Goal: Task Accomplishment & Management: Use online tool/utility

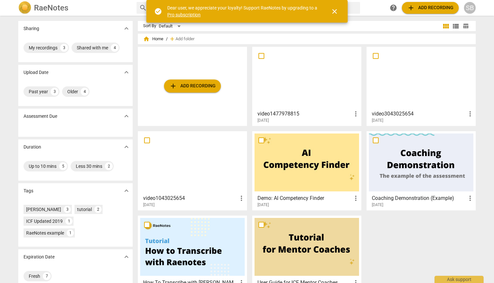
click at [199, 85] on span "add Add recording" at bounding box center [192, 86] width 46 height 8
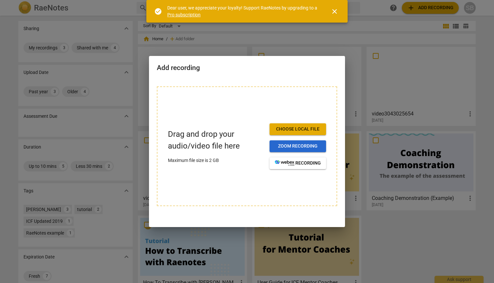
click at [281, 146] on span "Zoom recording" at bounding box center [298, 146] width 46 height 7
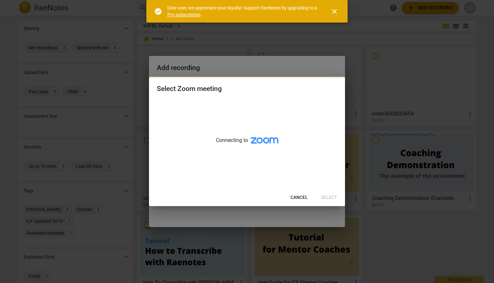
click at [336, 9] on span "close" at bounding box center [335, 12] width 8 height 8
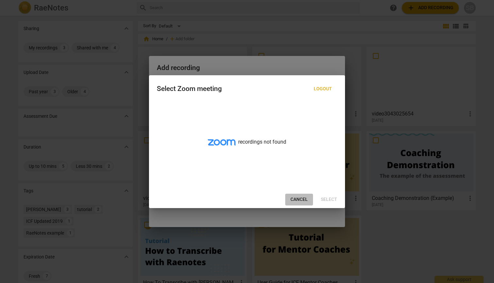
click at [295, 200] on span "Cancel" at bounding box center [298, 199] width 17 height 7
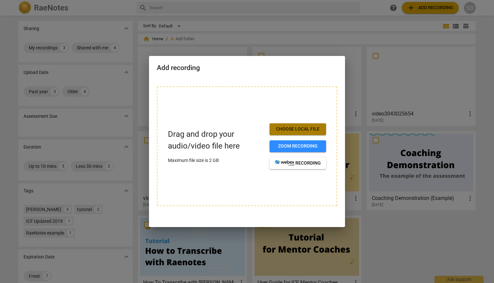
click at [299, 128] on span "Choose local file" at bounding box center [298, 129] width 46 height 7
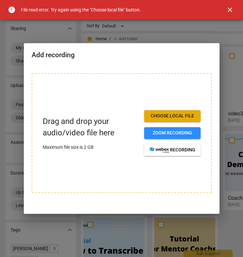
click at [158, 115] on span "Choose local file" at bounding box center [173, 116] width 46 height 7
click at [229, 9] on span "close" at bounding box center [230, 10] width 8 height 8
click at [230, 7] on span "close" at bounding box center [230, 10] width 8 height 8
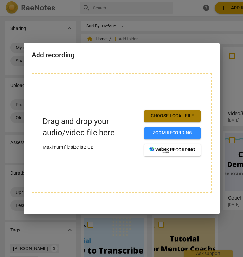
click at [188, 115] on span "Choose local file" at bounding box center [173, 116] width 46 height 7
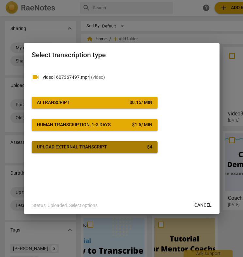
click at [126, 147] on span "Upload external transcript $ 4" at bounding box center [95, 147] width 116 height 7
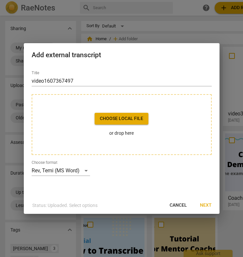
click at [181, 204] on span "Cancel" at bounding box center [178, 205] width 17 height 7
click at [82, 170] on div "Rev, Temi (MS Word)" at bounding box center [61, 170] width 58 height 10
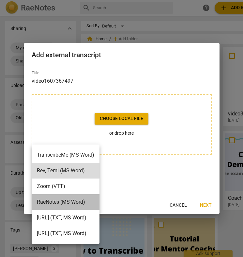
click at [78, 202] on li "RaeNotes (MS Word)" at bounding box center [66, 202] width 68 height 16
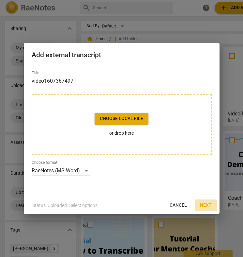
click at [207, 203] on span "Next" at bounding box center [206, 205] width 12 height 7
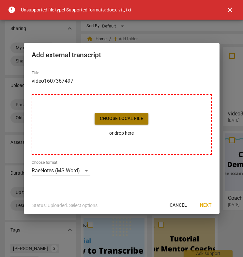
click at [127, 120] on span "Choose local file" at bounding box center [121, 118] width 43 height 7
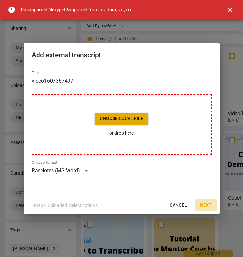
click at [208, 205] on span "Next" at bounding box center [206, 205] width 12 height 7
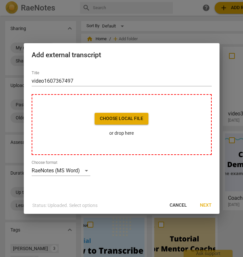
click at [198, 228] on div at bounding box center [121, 128] width 243 height 257
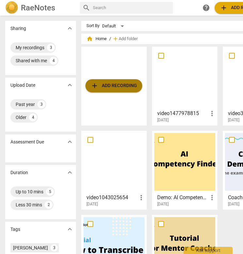
click at [124, 89] on span "add Add recording" at bounding box center [114, 86] width 46 height 8
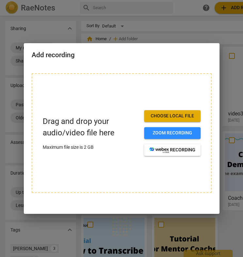
click at [168, 116] on span "Choose local file" at bounding box center [173, 116] width 46 height 7
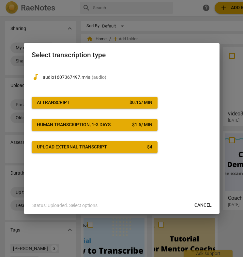
click at [99, 146] on div "Upload external transcript" at bounding box center [72, 147] width 70 height 7
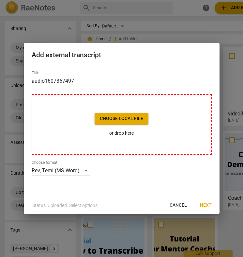
click at [176, 204] on span "Cancel" at bounding box center [178, 205] width 17 height 7
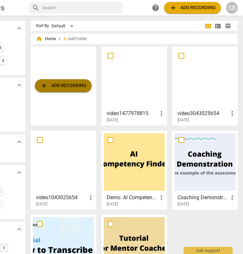
click at [74, 83] on span "add Add recording" at bounding box center [63, 86] width 46 height 8
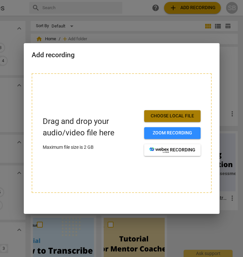
click at [196, 115] on button "Choose local file" at bounding box center [172, 116] width 57 height 12
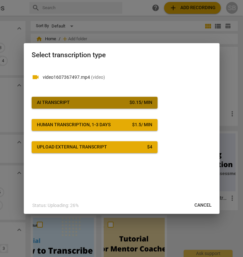
click at [64, 102] on div "AI Transcript" at bounding box center [53, 102] width 33 height 7
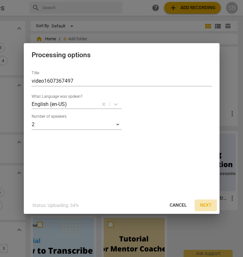
click at [210, 205] on span "Next" at bounding box center [206, 205] width 12 height 7
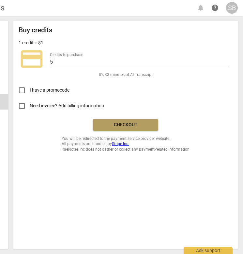
click at [125, 124] on span "Checkout" at bounding box center [125, 125] width 55 height 7
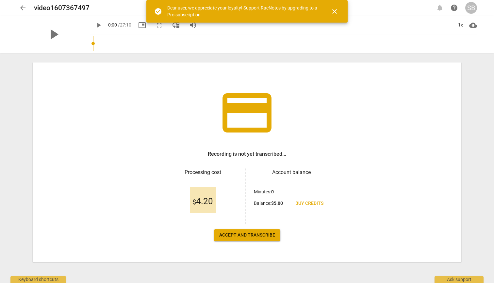
scroll to position [12, 0]
click at [235, 235] on span "Accept and transcribe" at bounding box center [247, 235] width 56 height 7
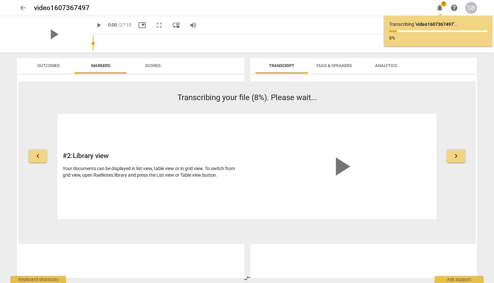
scroll to position [0, 0]
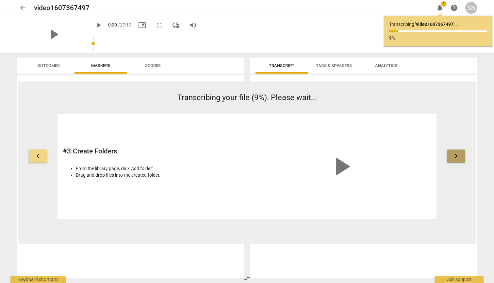
click at [243, 156] on span "keyboard_arrow_right" at bounding box center [456, 156] width 8 height 8
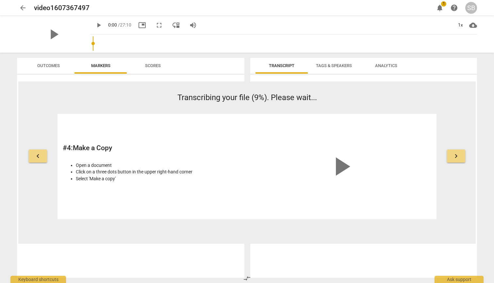
click at [243, 156] on span "keyboard_arrow_right" at bounding box center [456, 156] width 8 height 8
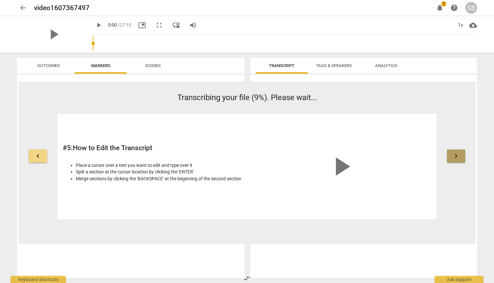
click at [243, 156] on span "keyboard_arrow_right" at bounding box center [456, 156] width 8 height 8
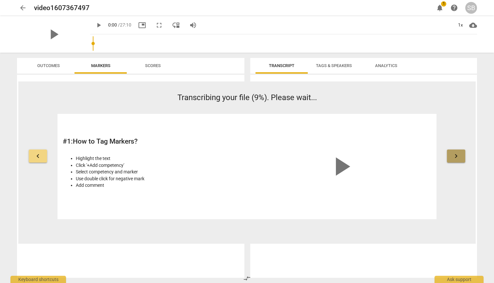
click at [243, 156] on span "keyboard_arrow_right" at bounding box center [456, 156] width 8 height 8
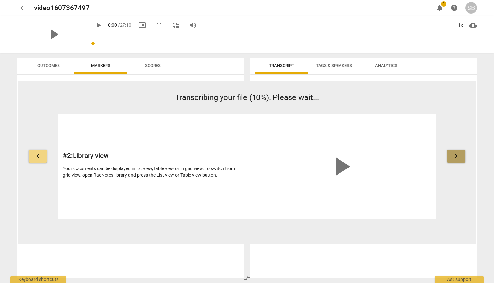
click at [243, 156] on span "keyboard_arrow_right" at bounding box center [456, 156] width 8 height 8
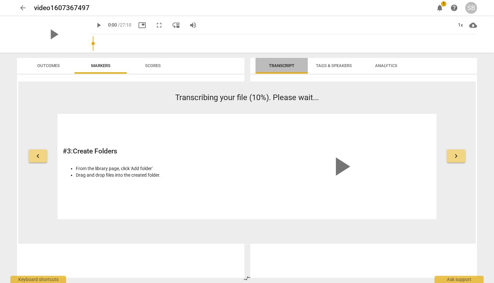
click at [243, 66] on span "Transcript" at bounding box center [281, 65] width 25 height 5
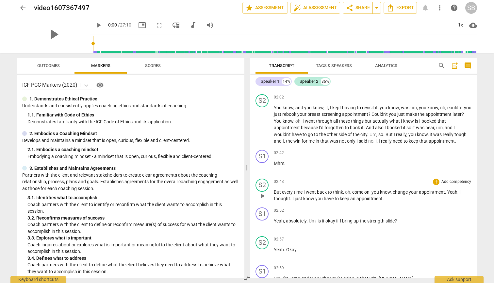
scroll to position [380, 0]
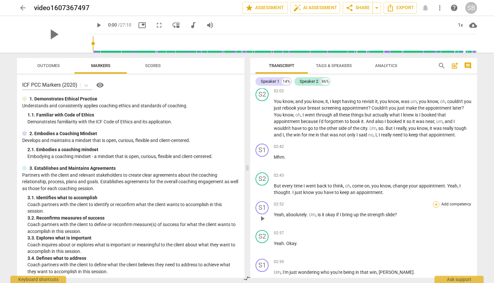
click at [243, 201] on div "+" at bounding box center [436, 204] width 7 height 7
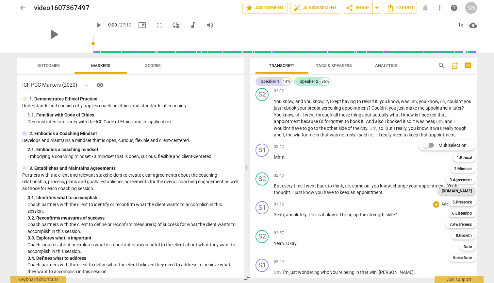
click at [243, 190] on b "4.Trust" at bounding box center [457, 191] width 30 height 8
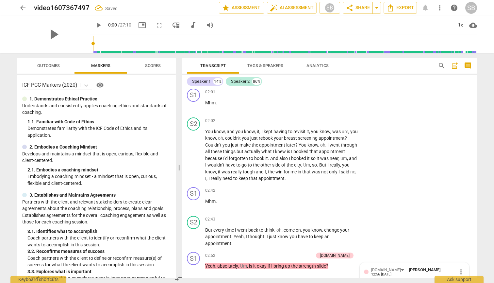
scroll to position [511, 0]
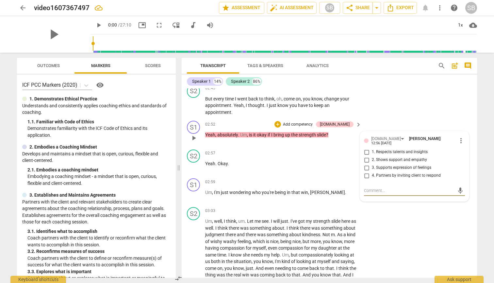
click at [243, 148] on input "1. Respects talents and insights" at bounding box center [366, 152] width 10 height 8
checkbox input "true"
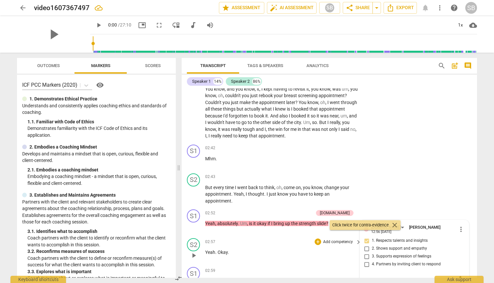
scroll to position [421, 0]
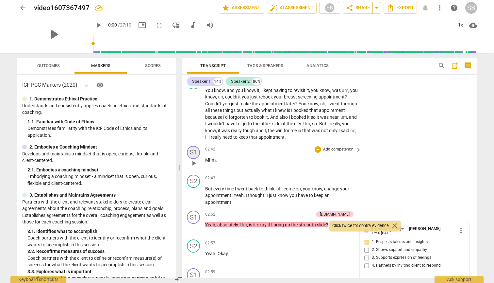
click at [195, 147] on div "S1" at bounding box center [193, 152] width 13 height 13
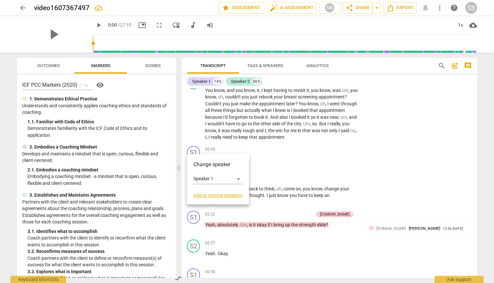
click at [243, 162] on div at bounding box center [247, 141] width 494 height 283
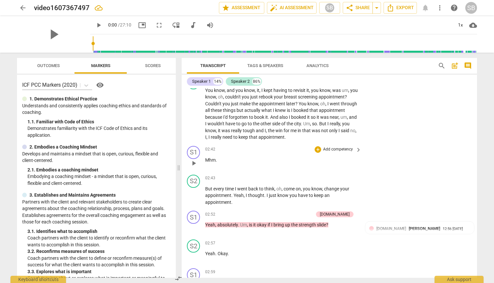
click at [243, 146] on p "Add competency" at bounding box center [337, 149] width 31 height 6
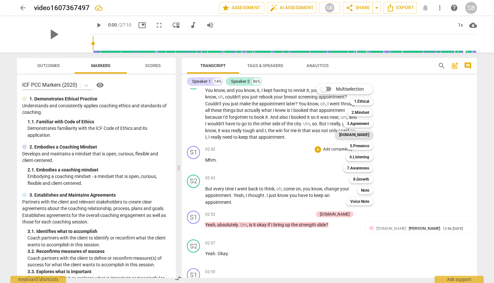
click at [243, 135] on b "4.Trust" at bounding box center [354, 135] width 30 height 8
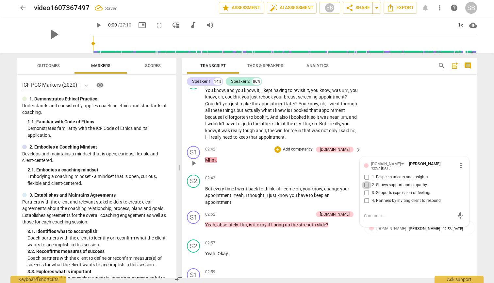
click at [243, 181] on input "2. Shows support and empathy" at bounding box center [366, 185] width 10 height 8
checkbox input "true"
click at [243, 237] on div "S2 play_arrow pause 02:57 + Add competency keyboard_arrow_right Yeah . Okay ." at bounding box center [329, 251] width 295 height 29
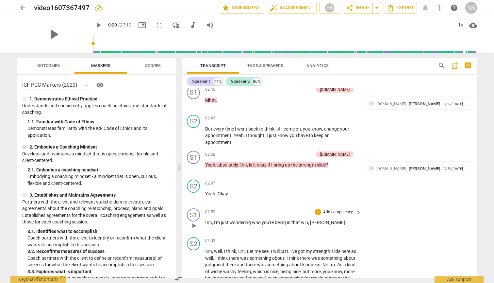
scroll to position [481, 0]
click at [243, 208] on p "Add competency" at bounding box center [337, 211] width 31 height 6
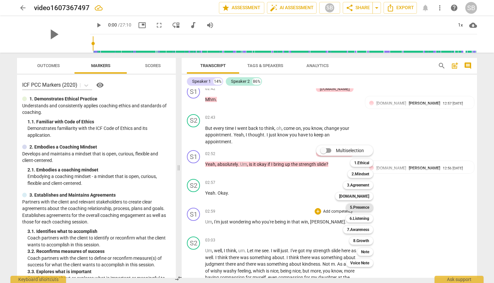
click at [243, 207] on b "5.Presence" at bounding box center [359, 207] width 19 height 8
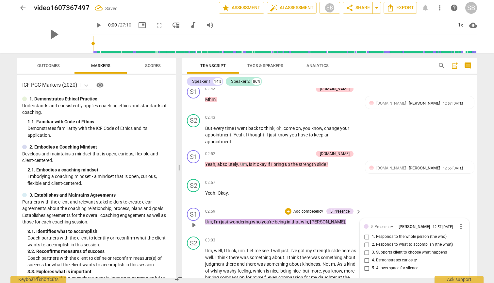
scroll to position [484, 0]
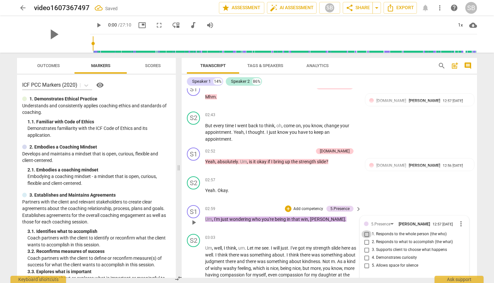
click at [243, 230] on input "1. Responds to the whole person (the who)" at bounding box center [366, 234] width 10 height 8
checkbox input "true"
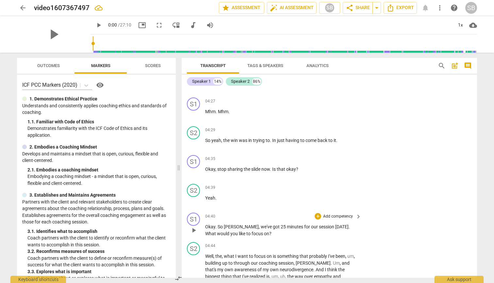
scroll to position [777, 0]
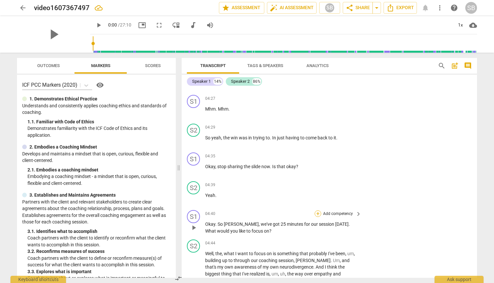
click at [243, 210] on div "+" at bounding box center [318, 213] width 7 height 7
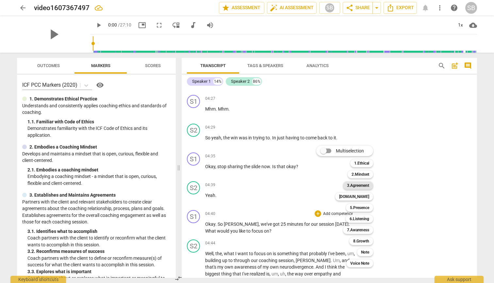
click at [243, 185] on b "3.Agreement" at bounding box center [358, 185] width 22 height 8
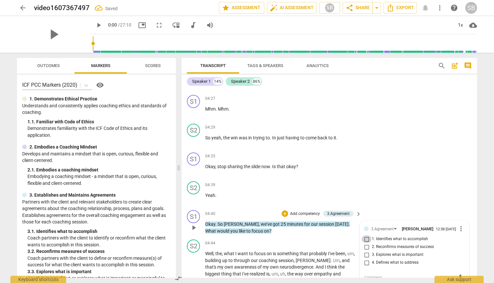
click at [243, 235] on input "1. Identifies what to accomplish" at bounding box center [366, 239] width 10 height 8
checkbox input "true"
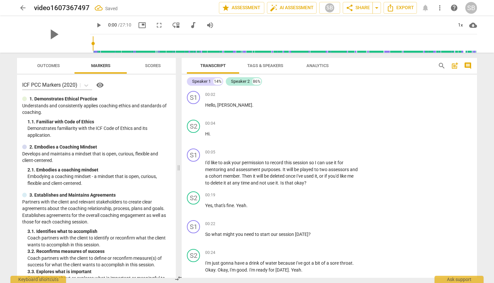
scroll to position [0, 0]
click at [243, 149] on div "+" at bounding box center [318, 152] width 7 height 7
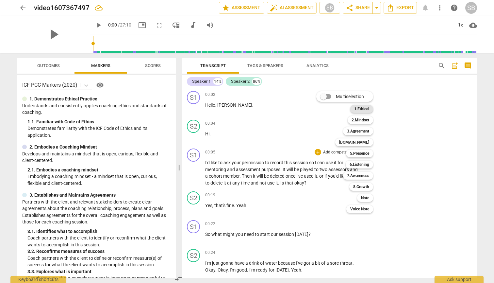
click at [243, 108] on b "1.Ethical" at bounding box center [361, 109] width 15 height 8
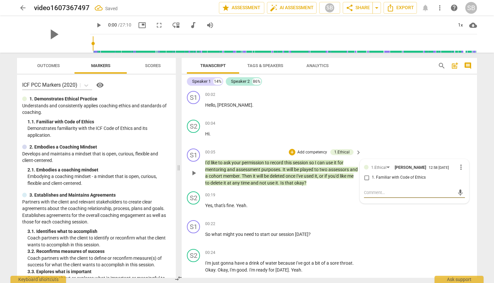
click at [243, 176] on input "1. Familiar with Code of Ethics" at bounding box center [366, 177] width 10 height 8
checkbox input "true"
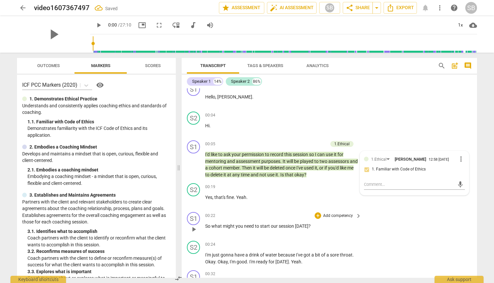
scroll to position [9, 0]
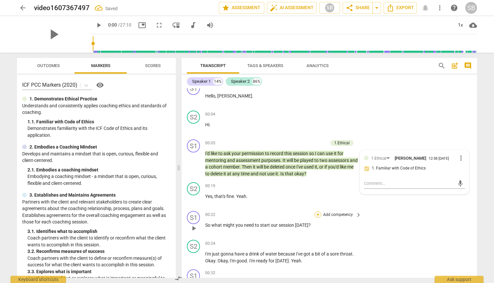
click at [243, 213] on div "+" at bounding box center [318, 214] width 7 height 7
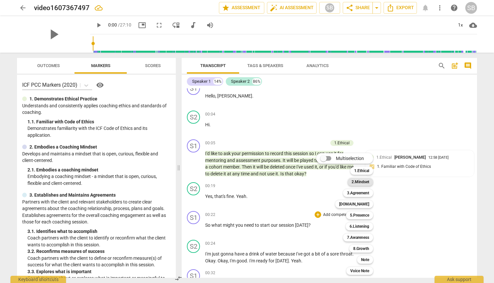
click at [243, 182] on b "2.Mindset" at bounding box center [361, 182] width 18 height 8
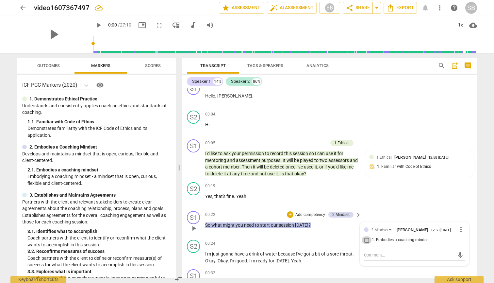
click at [243, 238] on input "1. Embodies a coaching mindset" at bounding box center [366, 240] width 10 height 8
checkbox input "true"
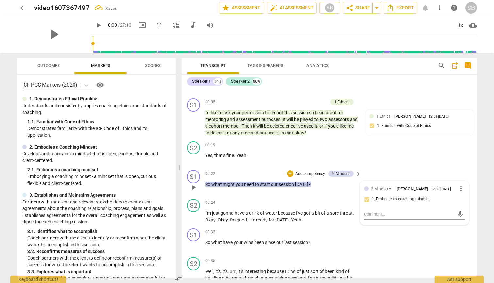
scroll to position [67, 0]
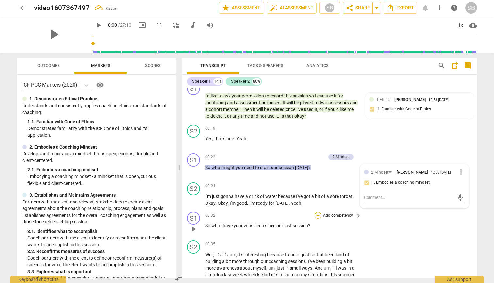
click at [243, 215] on div "+" at bounding box center [318, 215] width 7 height 7
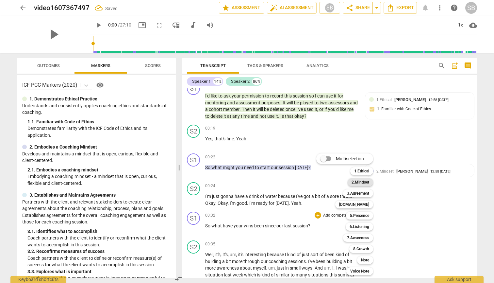
click at [243, 181] on b "2.Mindset" at bounding box center [361, 182] width 18 height 8
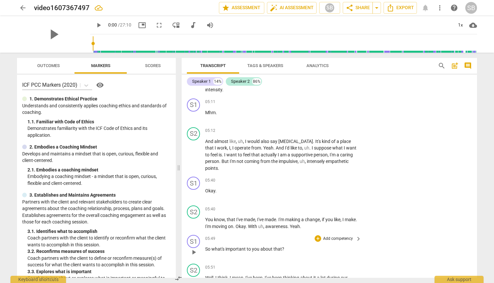
scroll to position [975, 0]
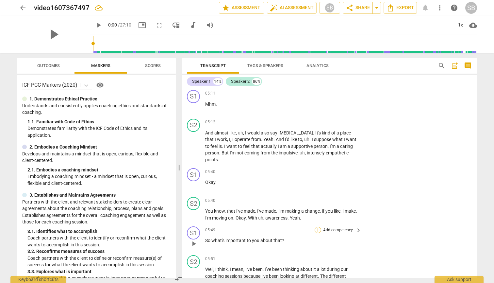
click at [243, 226] on div "+" at bounding box center [318, 229] width 7 height 7
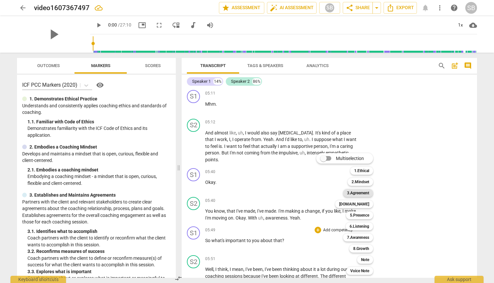
click at [243, 191] on b "3.Agreement" at bounding box center [358, 193] width 22 height 8
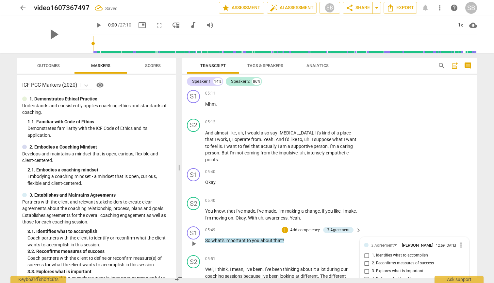
scroll to position [980, 0]
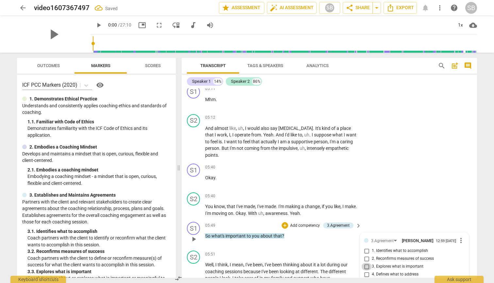
click at [243, 254] on input "3. Explores what is important" at bounding box center [366, 266] width 10 height 8
checkbox input "true"
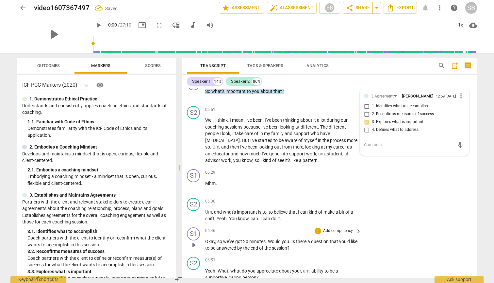
scroll to position [1131, 0]
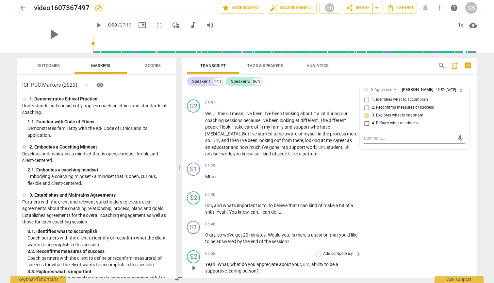
click at [243, 250] on div "+" at bounding box center [318, 253] width 7 height 7
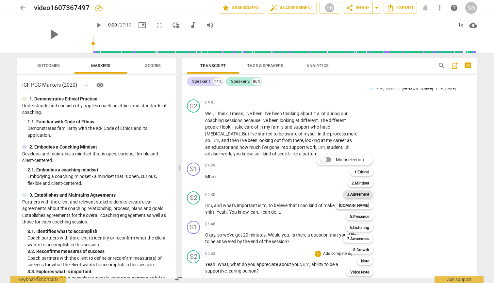
click at [243, 193] on b "3.Agreement" at bounding box center [358, 194] width 22 height 8
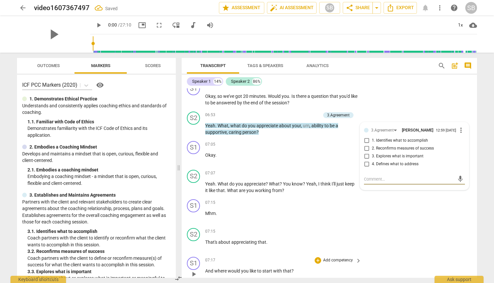
scroll to position [1278, 0]
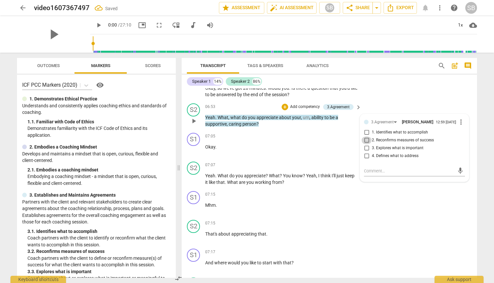
click at [243, 136] on input "2. Reconfirms measures of success" at bounding box center [366, 140] width 10 height 8
checkbox input "true"
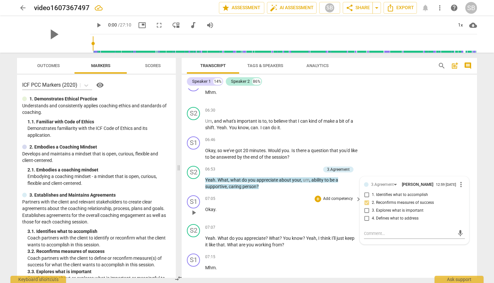
scroll to position [1220, 0]
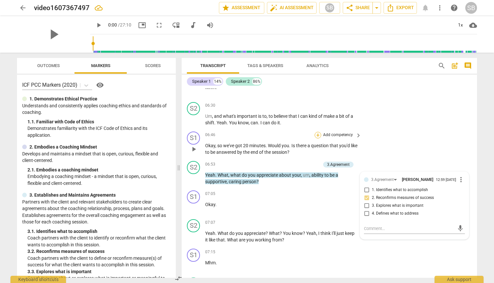
click at [243, 132] on div "+" at bounding box center [318, 135] width 7 height 7
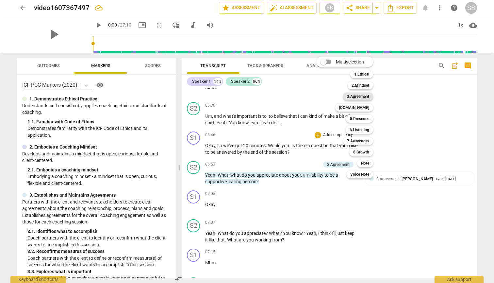
click at [243, 96] on b "3.Agreement" at bounding box center [358, 96] width 22 height 8
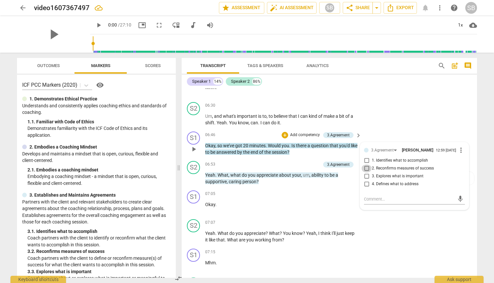
click at [243, 164] on input "2. Reconfirms measures of success" at bounding box center [366, 168] width 10 height 8
checkbox input "true"
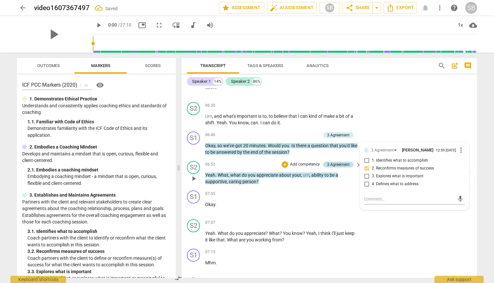
click at [243, 161] on div "3.Agreement" at bounding box center [338, 164] width 23 height 6
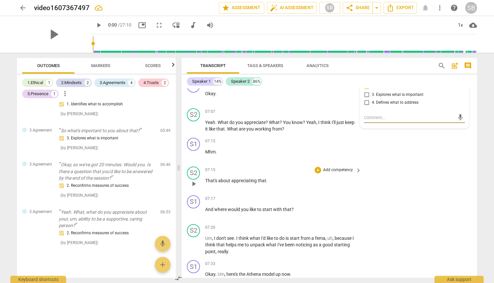
scroll to position [1337, 0]
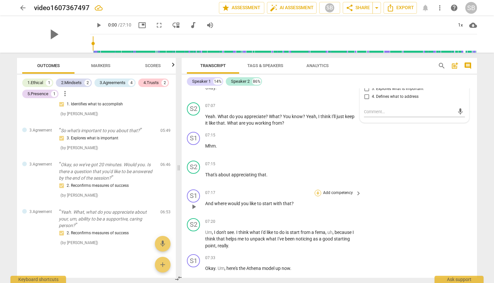
click at [243, 189] on div "+" at bounding box center [318, 192] width 7 height 7
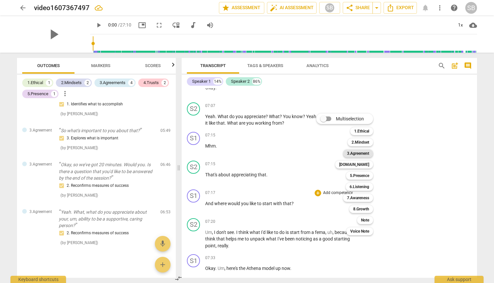
click at [243, 152] on b "3.Agreement" at bounding box center [358, 153] width 22 height 8
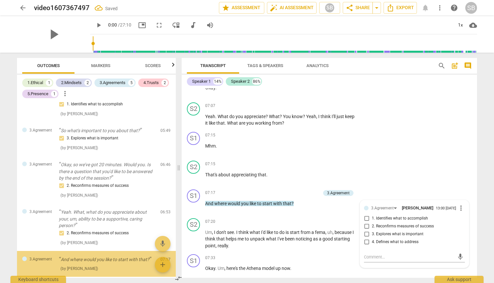
scroll to position [316, 0]
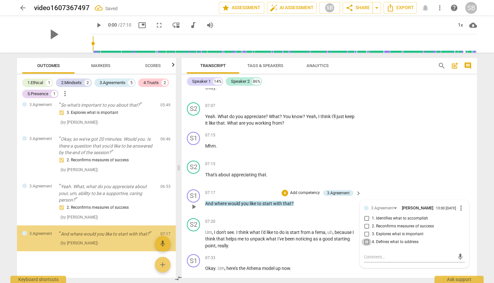
click at [243, 238] on input "4. Defines what to address" at bounding box center [366, 242] width 10 height 8
checkbox input "true"
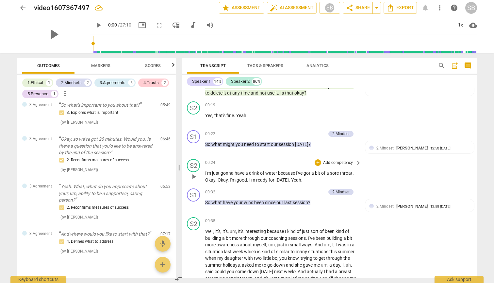
scroll to position [89, 0]
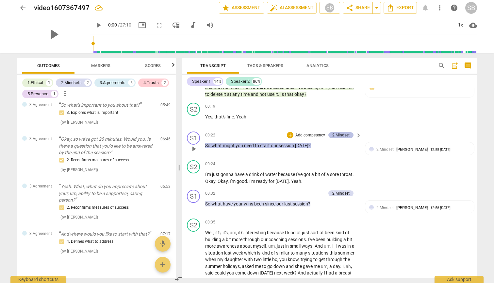
click at [243, 132] on div "2.Mindset" at bounding box center [340, 135] width 17 height 6
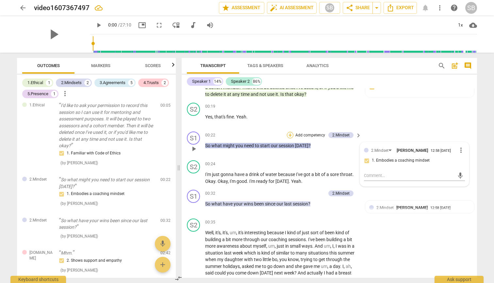
click at [243, 133] on div "+" at bounding box center [290, 135] width 7 height 7
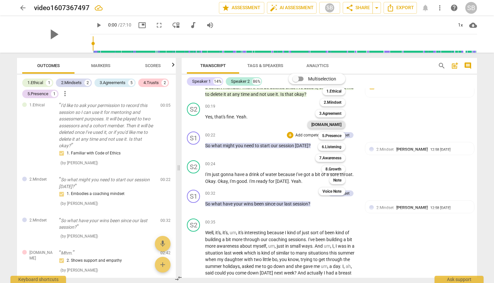
click at [243, 123] on b "4.Trust" at bounding box center [326, 125] width 30 height 8
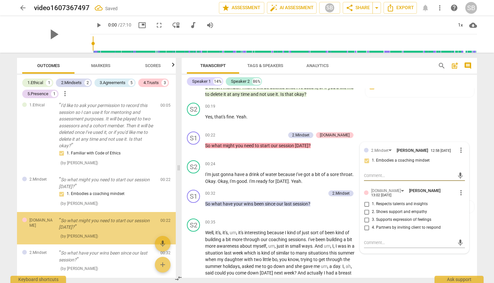
scroll to position [41, 0]
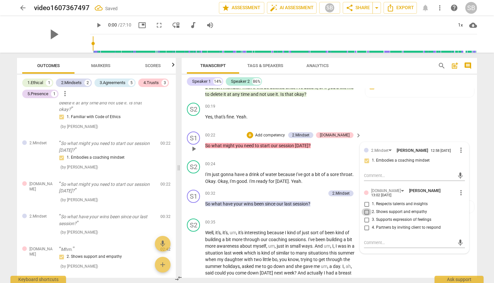
click at [243, 208] on input "2. Shows support and empathy" at bounding box center [366, 212] width 10 height 8
checkbox input "true"
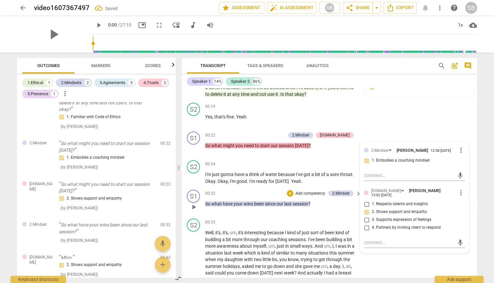
click at [243, 211] on div "00:32 + Add competency 2.Mindset keyboard_arrow_right So what have your wins be…" at bounding box center [283, 201] width 157 height 24
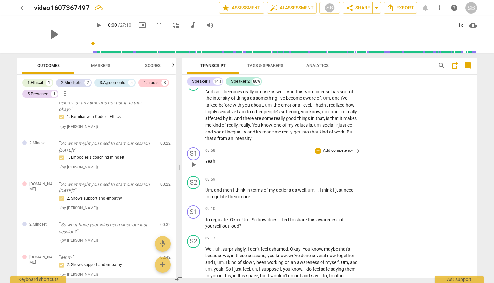
scroll to position [1722, 0]
click at [243, 205] on p "Add competency" at bounding box center [337, 208] width 31 height 6
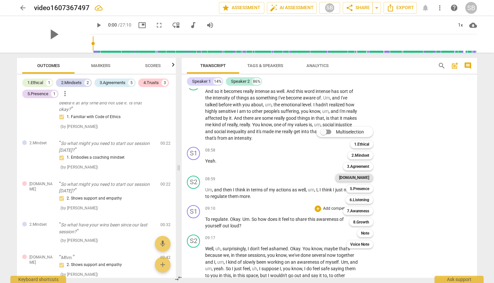
click at [243, 178] on b "4.Trust" at bounding box center [354, 177] width 30 height 8
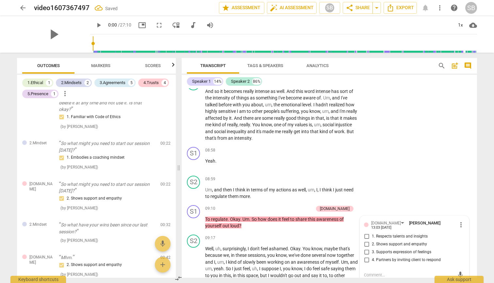
scroll to position [396, 0]
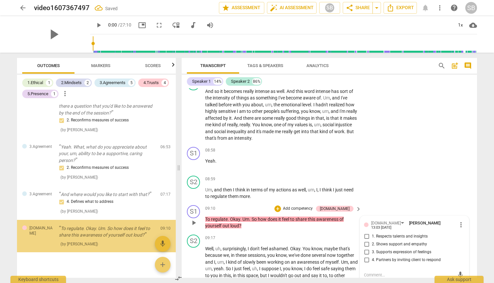
click at [243, 232] on input "1. Respects talents and insights" at bounding box center [366, 236] width 10 height 8
checkbox input "true"
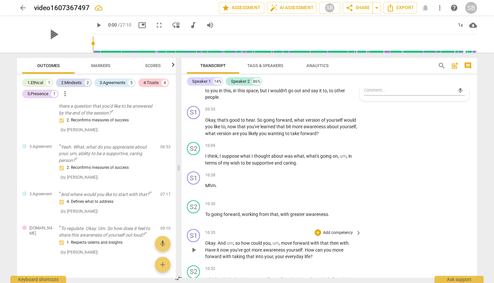
scroll to position [1908, 0]
click at [243, 228] on div "+" at bounding box center [318, 231] width 7 height 7
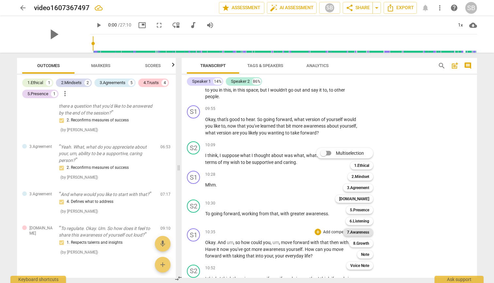
click at [243, 231] on b "7.Awareness" at bounding box center [358, 232] width 22 height 8
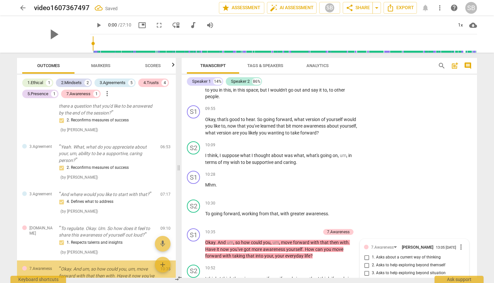
scroll to position [456, 0]
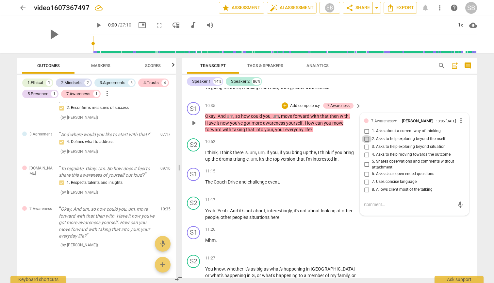
click at [243, 135] on input "2. Asks to help exploring beyond themself" at bounding box center [366, 139] width 10 height 8
checkbox input "true"
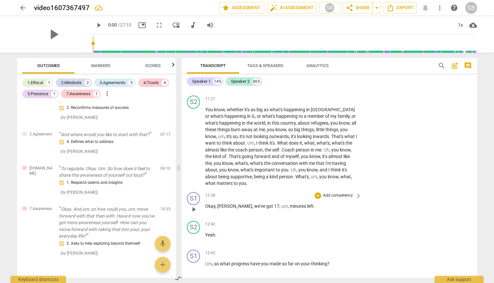
scroll to position [2194, 0]
click at [243, 191] on div "+" at bounding box center [318, 194] width 7 height 7
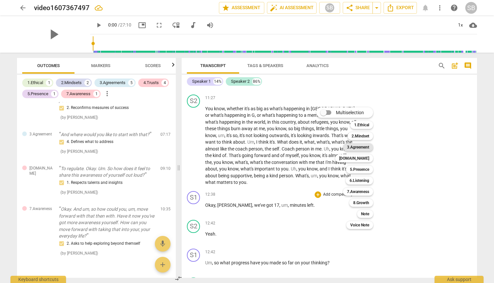
click at [243, 145] on b "3.Agreement" at bounding box center [358, 147] width 22 height 8
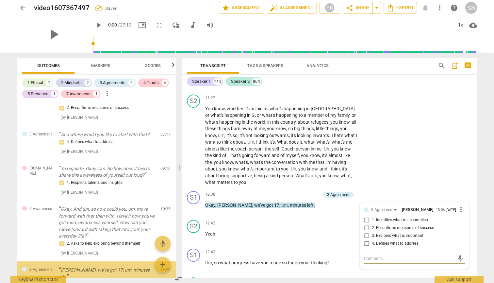
scroll to position [496, 0]
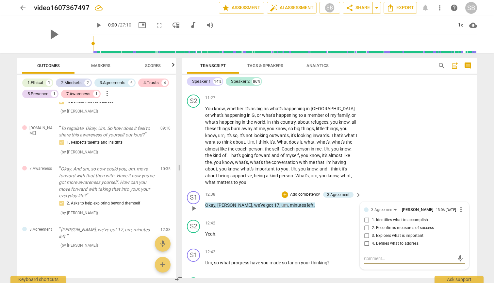
click at [243, 202] on p "Okay , Catherine , we've got 17 , um , minutes left ." at bounding box center [281, 205] width 153 height 7
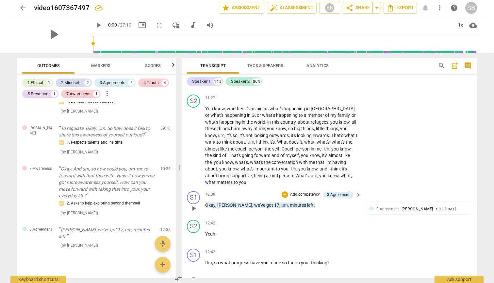
click at [243, 191] on p "Add competency" at bounding box center [304, 194] width 31 height 6
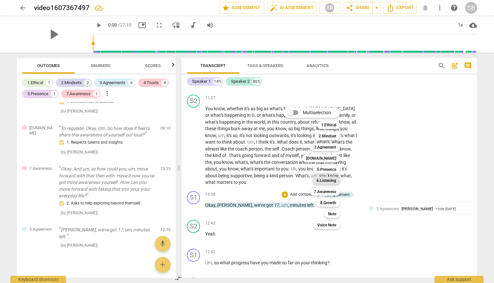
click at [243, 179] on b "6.Listening" at bounding box center [327, 180] width 20 height 8
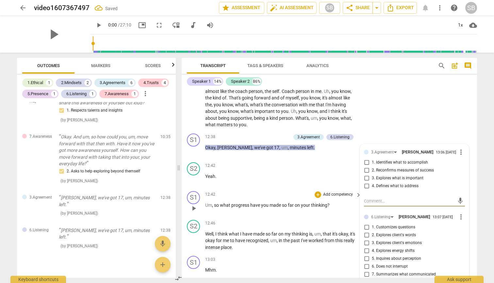
scroll to position [2253, 0]
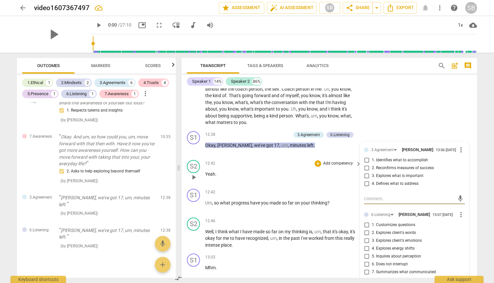
click at [243, 171] on p "Yeah ." at bounding box center [281, 174] width 153 height 7
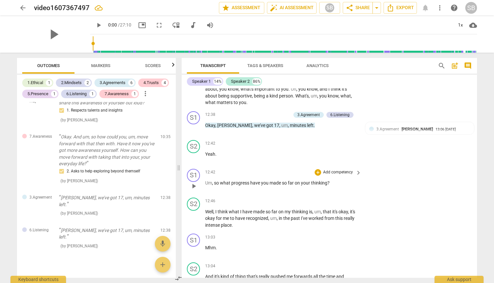
scroll to position [2279, 0]
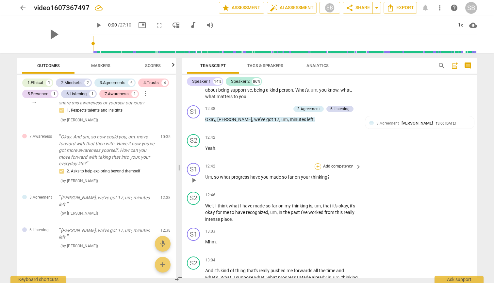
click at [243, 163] on div "+" at bounding box center [318, 166] width 7 height 7
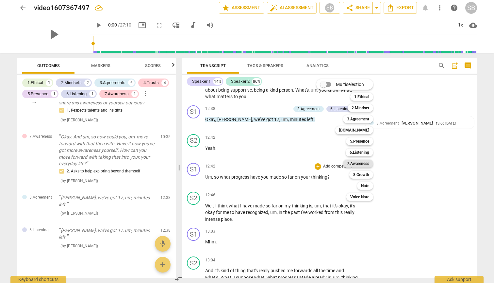
click at [243, 162] on b "7.Awareness" at bounding box center [358, 163] width 22 height 8
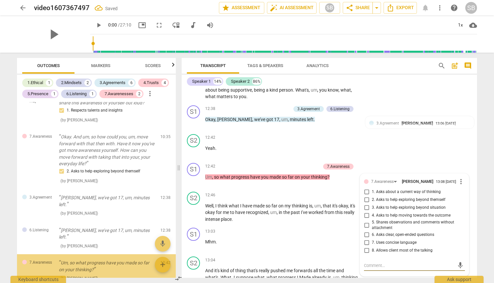
scroll to position [560, 0]
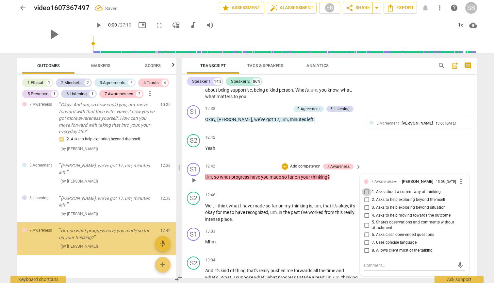
click at [243, 188] on input "1. Asks about a current way of thinking" at bounding box center [366, 192] width 10 height 8
checkbox input "true"
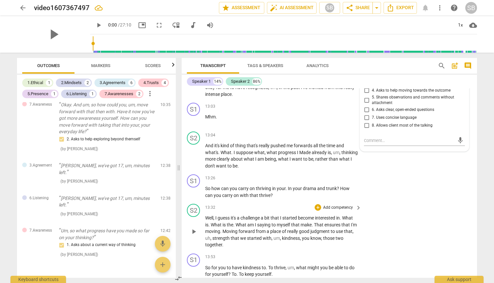
scroll to position [2417, 0]
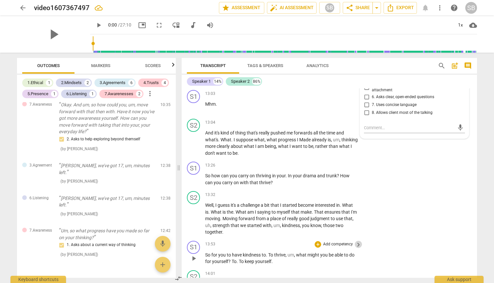
click at [243, 240] on span "keyboard_arrow_right" at bounding box center [358, 244] width 8 height 8
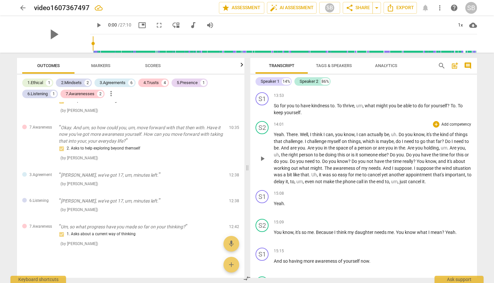
scroll to position [2369, 0]
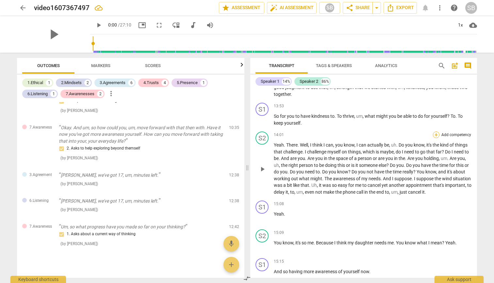
click at [243, 135] on div "+" at bounding box center [436, 134] width 7 height 7
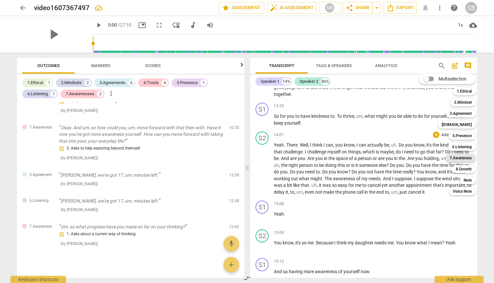
click at [243, 156] on b "7.Awareness" at bounding box center [461, 158] width 22 height 8
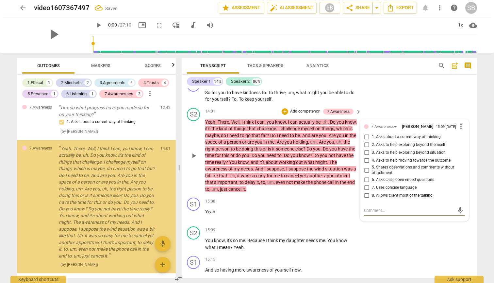
scroll to position [688, 0]
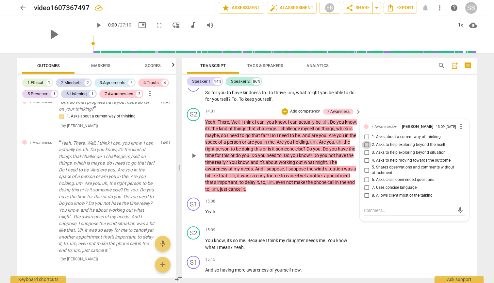
click at [243, 141] on input "2. Asks to help exploring beyond themself" at bounding box center [366, 145] width 10 height 8
checkbox input "true"
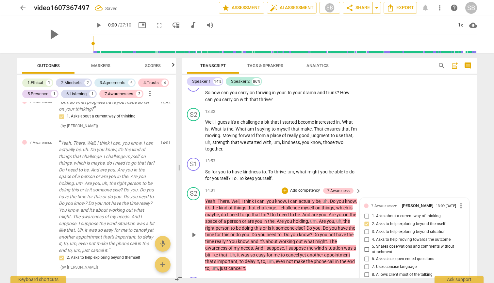
scroll to position [2499, 0]
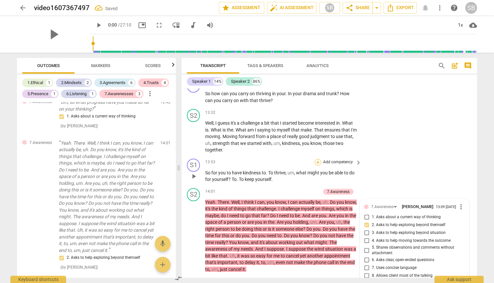
click at [243, 159] on div "+" at bounding box center [318, 162] width 7 height 7
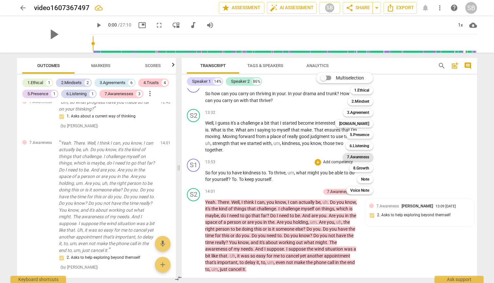
click at [243, 155] on b "7.Awareness" at bounding box center [358, 157] width 22 height 8
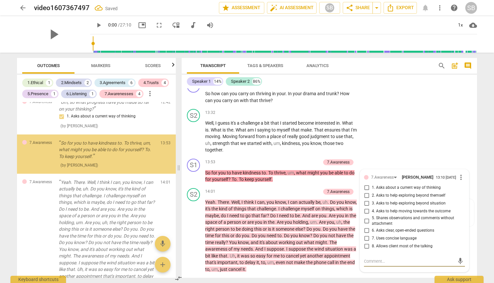
scroll to position [643, 0]
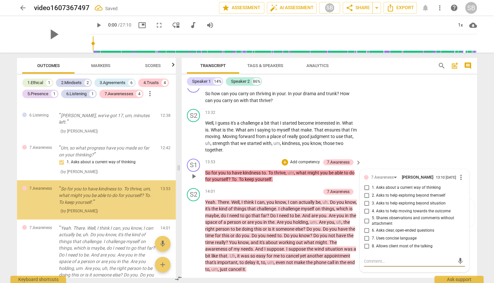
click at [243, 191] on input "2. Asks to help exploring beyond themself" at bounding box center [366, 195] width 10 height 8
checkbox input "true"
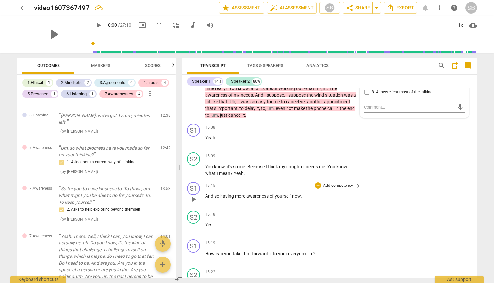
scroll to position [2659, 0]
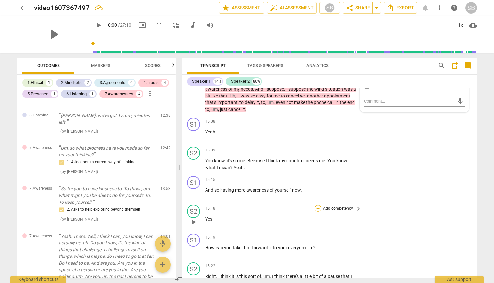
click at [243, 205] on div "+" at bounding box center [318, 208] width 7 height 7
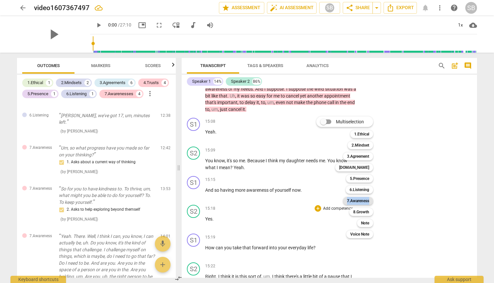
click at [243, 200] on b "7.Awareness" at bounding box center [358, 201] width 22 height 8
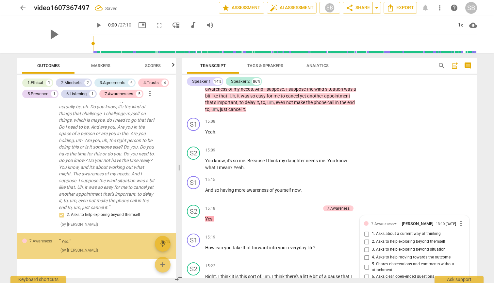
scroll to position [2661, 0]
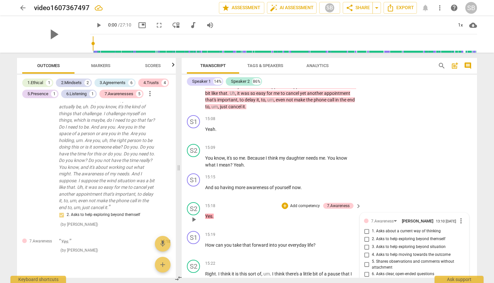
click at [243, 254] on input "5. Shares observations and comments without attachment" at bounding box center [366, 264] width 10 height 8
checkbox input "true"
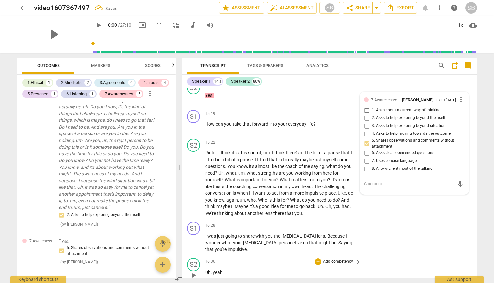
scroll to position [2786, 0]
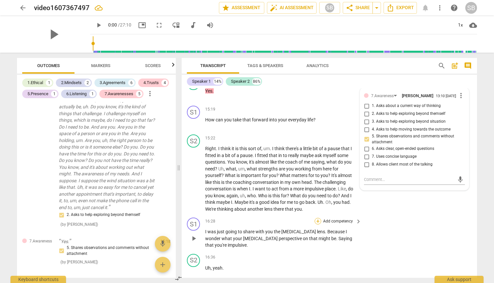
click at [243, 218] on div "+" at bounding box center [318, 221] width 7 height 7
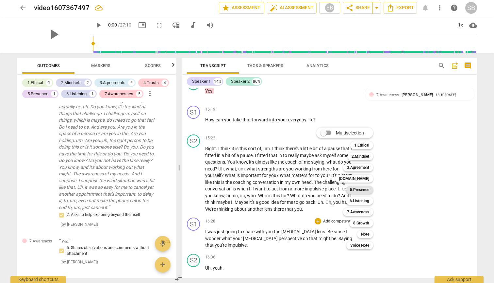
click at [243, 188] on b "5.Presence" at bounding box center [359, 190] width 19 height 8
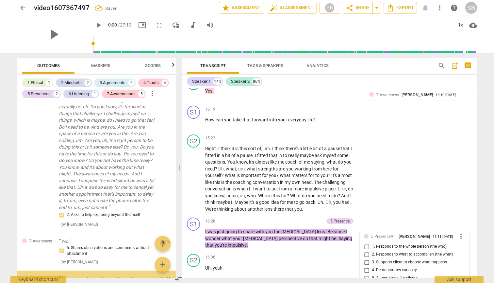
scroll to position [835, 0]
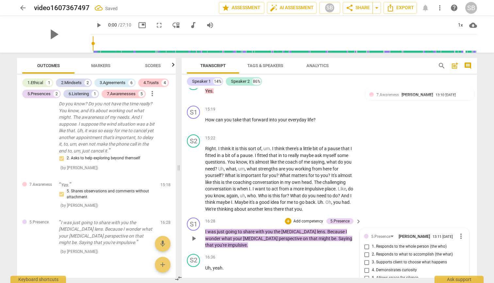
click at [243, 254] on input "4. Demonstrates curiosity" at bounding box center [366, 270] width 10 height 8
checkbox input "true"
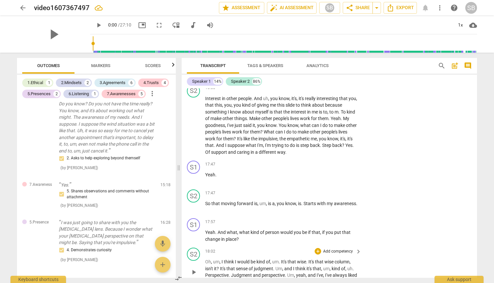
scroll to position [3079, 0]
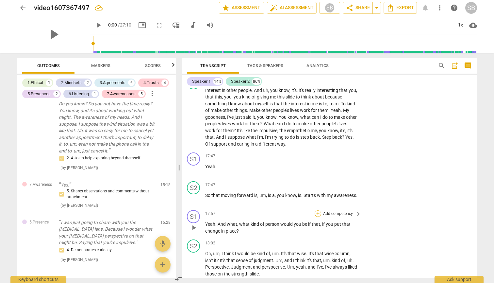
click at [243, 210] on div "+" at bounding box center [318, 213] width 7 height 7
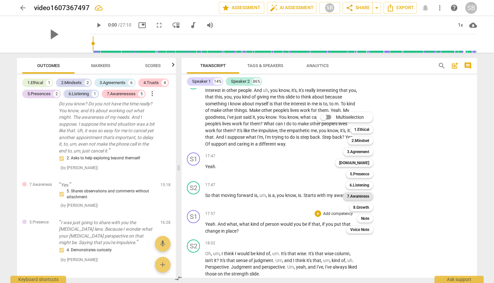
click at [243, 196] on b "7.Awareness" at bounding box center [358, 196] width 22 height 8
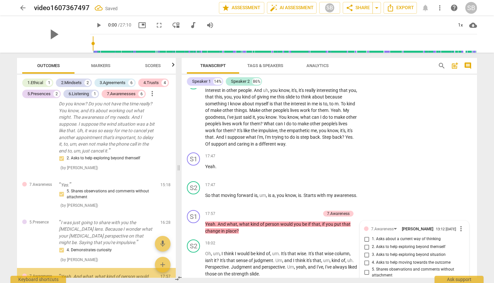
scroll to position [875, 0]
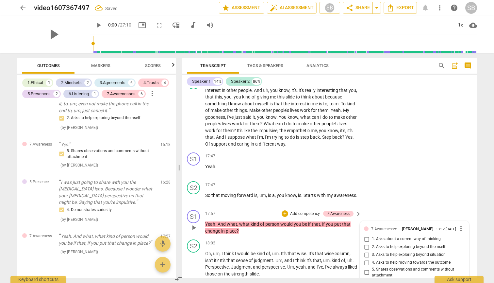
click at [243, 254] on input "4. Asks to help moving towards the outcome" at bounding box center [366, 262] width 10 height 8
checkbox input "true"
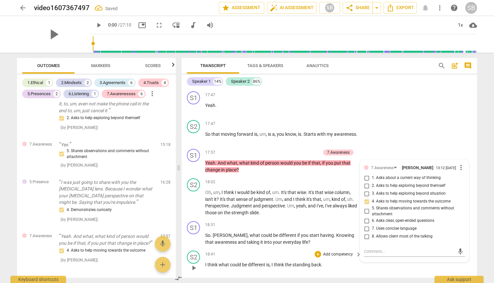
scroll to position [3144, 0]
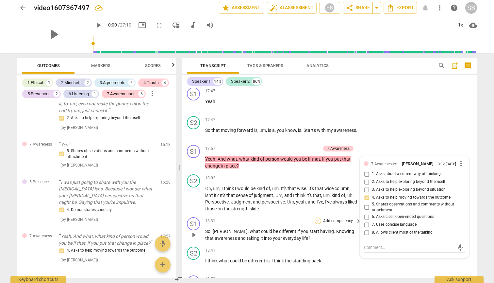
click at [243, 217] on div "+" at bounding box center [318, 220] width 7 height 7
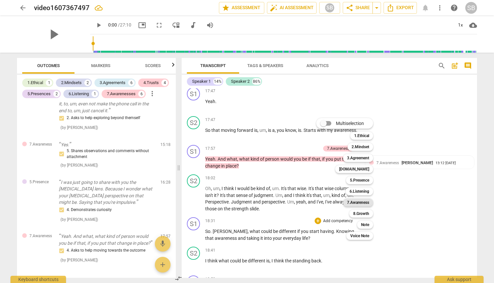
click at [243, 203] on b "7.Awareness" at bounding box center [358, 202] width 22 height 8
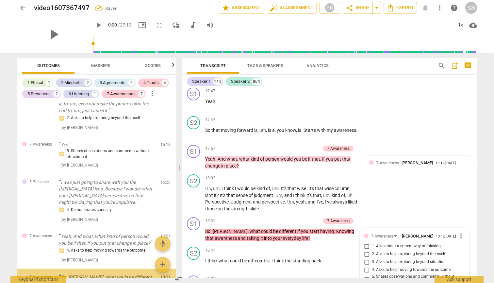
scroll to position [922, 0]
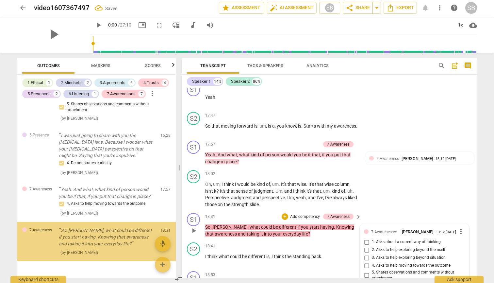
click at [243, 254] on input "3. Asks to help exploring beyond situation" at bounding box center [366, 258] width 10 height 8
checkbox input "true"
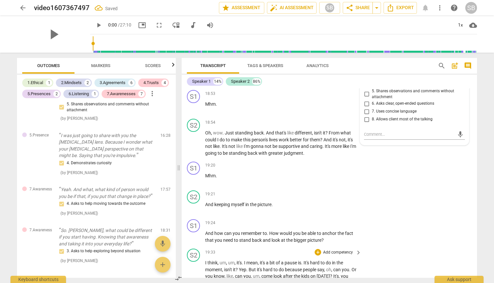
scroll to position [3338, 0]
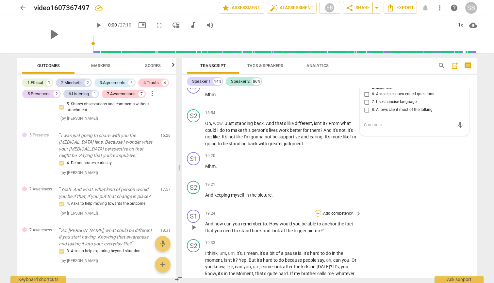
click at [243, 210] on div "+" at bounding box center [318, 213] width 7 height 7
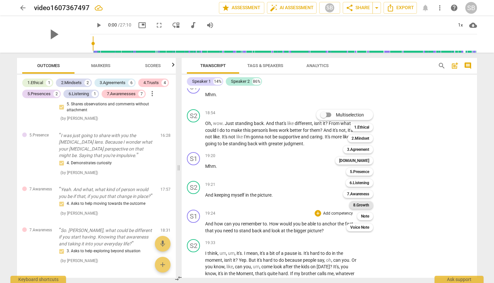
click at [243, 205] on b "8.Growth" at bounding box center [361, 205] width 16 height 8
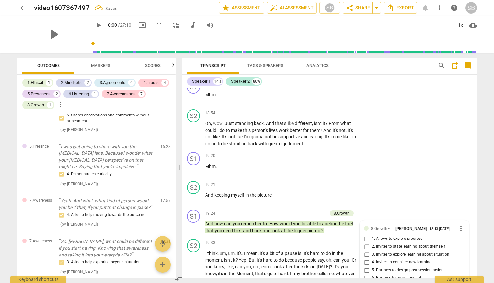
scroll to position [980, 0]
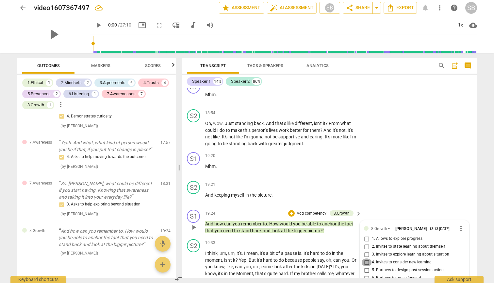
click at [243, 254] on input "4. Invites to consider new learning" at bounding box center [366, 262] width 10 height 8
checkbox input "true"
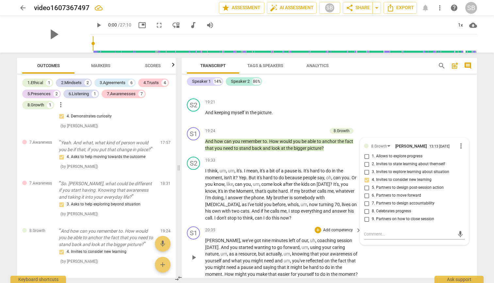
scroll to position [3431, 0]
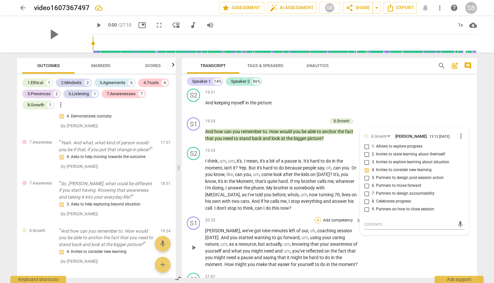
click at [243, 217] on div "+" at bounding box center [318, 220] width 7 height 7
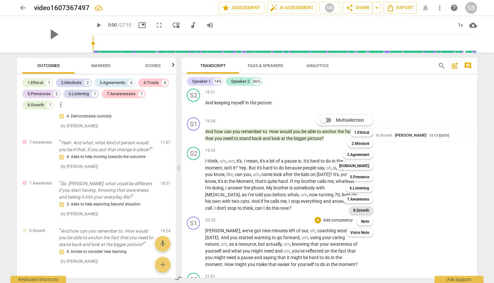
click at [243, 208] on b "8.Growth" at bounding box center [361, 210] width 16 height 8
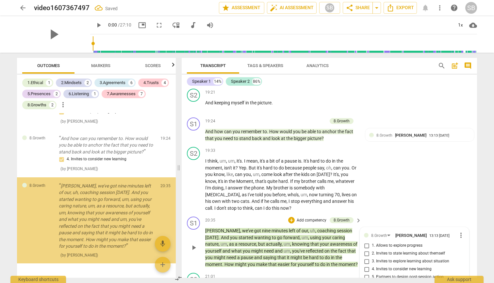
scroll to position [3434, 0]
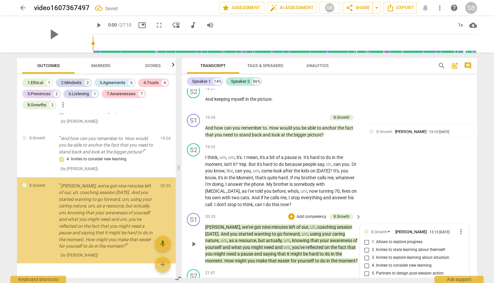
click at [243, 238] on input "1. Allows to explore progress" at bounding box center [366, 242] width 10 height 8
checkbox input "true"
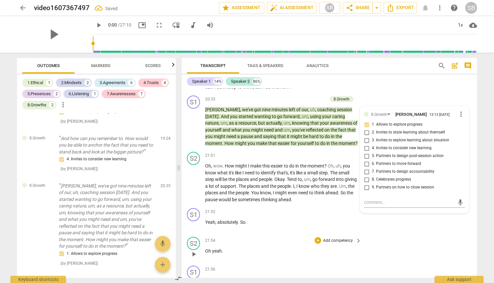
scroll to position [3566, 0]
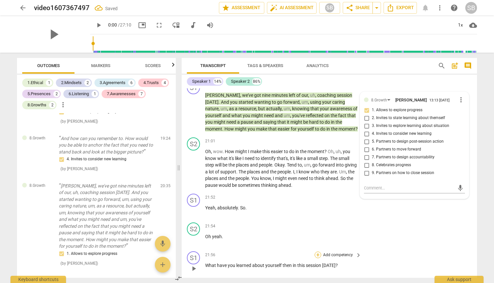
click at [243, 251] on div "+" at bounding box center [318, 254] width 7 height 7
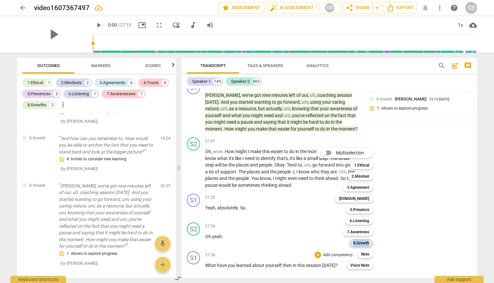
click at [243, 241] on b "8.Growth" at bounding box center [361, 243] width 16 height 8
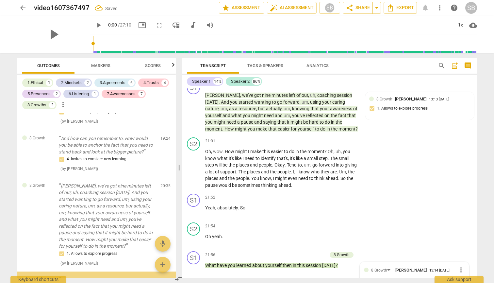
scroll to position [1112, 0]
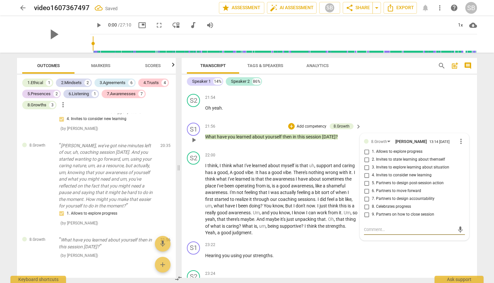
click at [243, 156] on input "2. Invites to state learning about themself" at bounding box center [366, 160] width 10 height 8
checkbox input "true"
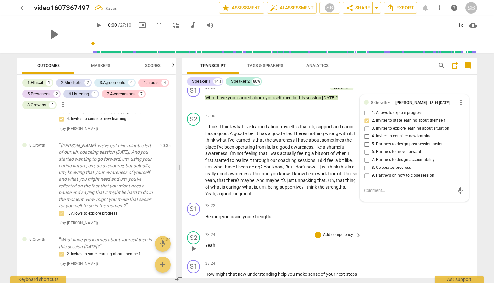
scroll to position [3748, 0]
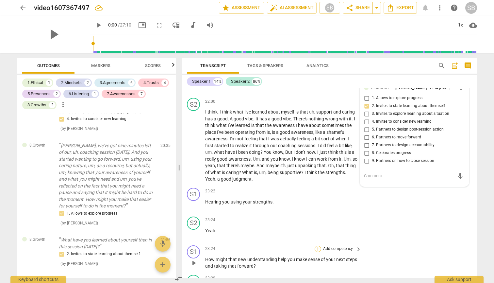
click at [243, 245] on div "+" at bounding box center [318, 248] width 7 height 7
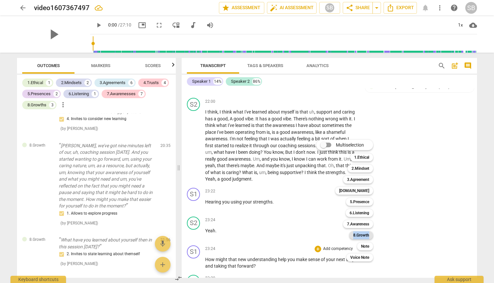
click at [243, 235] on b "8.Growth" at bounding box center [361, 235] width 16 height 8
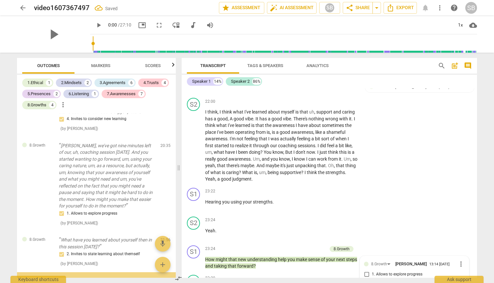
scroll to position [1159, 0]
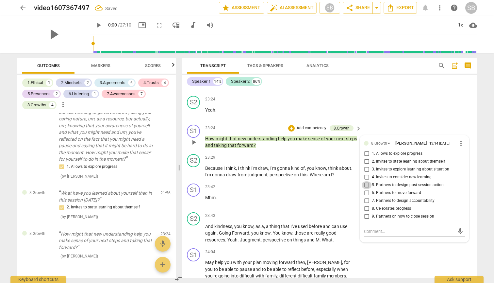
click at [243, 181] on input "5. Partners to design post-session action" at bounding box center [366, 185] width 10 height 8
checkbox input "true"
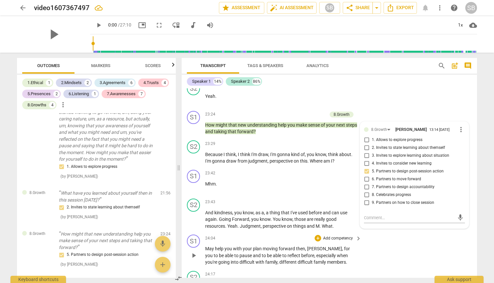
scroll to position [3888, 0]
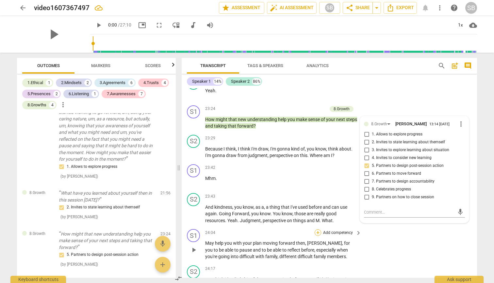
click at [243, 229] on div "+" at bounding box center [318, 232] width 7 height 7
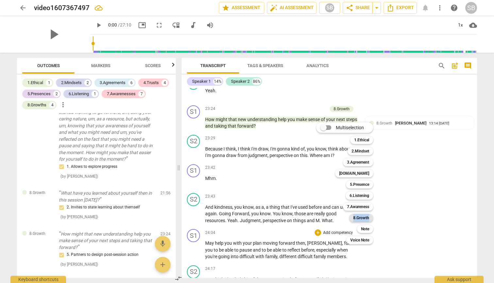
click at [243, 218] on b "8.Growth" at bounding box center [361, 218] width 16 height 8
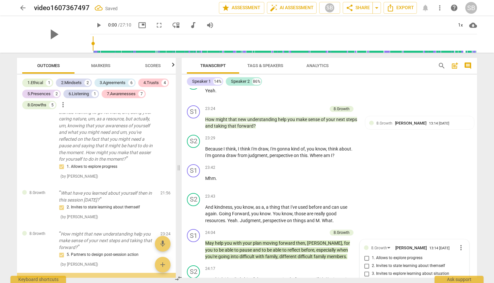
scroll to position [1219, 0]
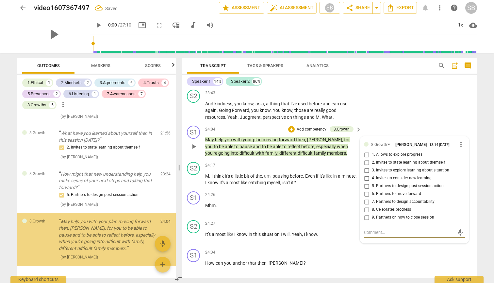
click at [243, 190] on input "6. Partners to move forward" at bounding box center [366, 194] width 10 height 8
checkbox input "true"
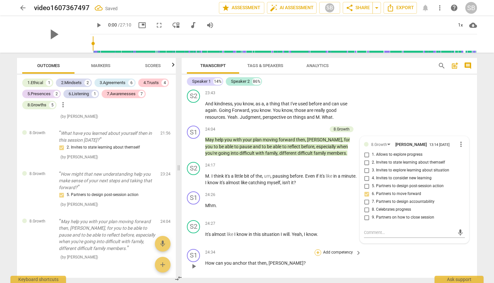
scroll to position [4010, 0]
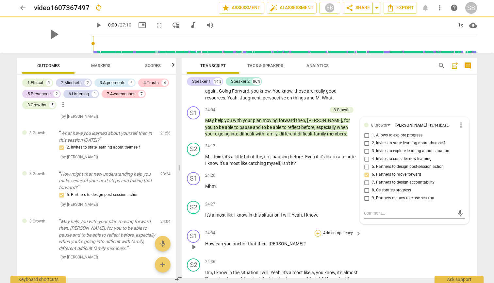
click at [243, 230] on div "+" at bounding box center [318, 233] width 7 height 7
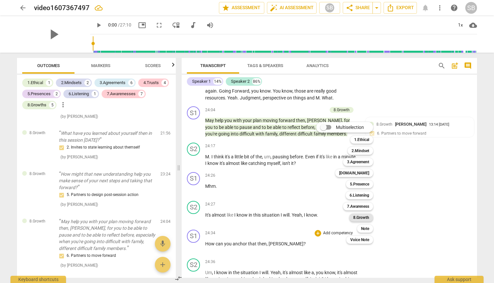
click at [243, 218] on b "8.Growth" at bounding box center [361, 217] width 16 height 8
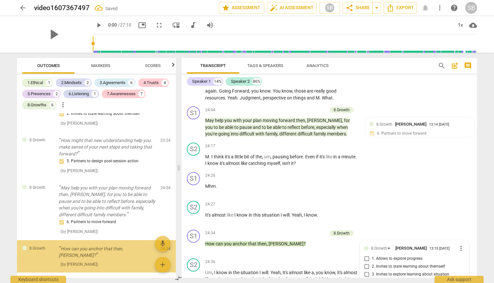
scroll to position [4113, 0]
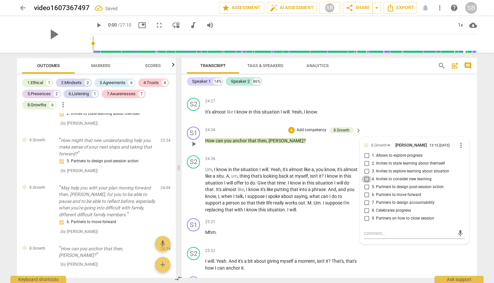
click at [243, 175] on input "4. Invites to consider new learning" at bounding box center [366, 179] width 10 height 8
checkbox input "true"
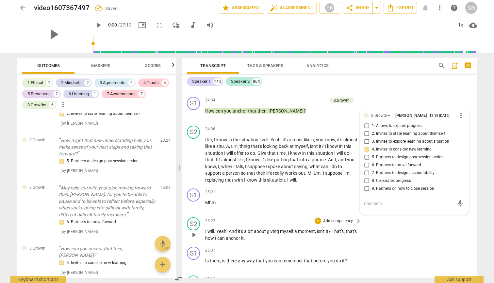
scroll to position [4143, 0]
click at [243, 246] on div "+" at bounding box center [318, 249] width 7 height 7
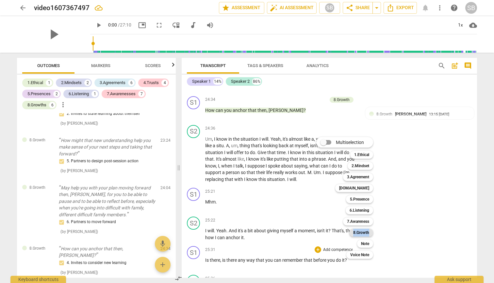
click at [243, 232] on b "8.Growth" at bounding box center [361, 232] width 16 height 8
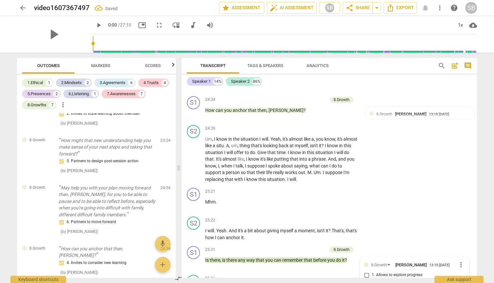
scroll to position [1293, 0]
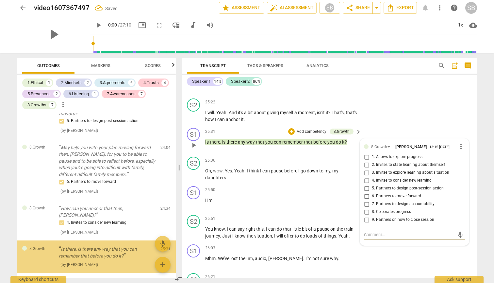
click at [243, 176] on input "4. Invites to consider new learning" at bounding box center [366, 180] width 10 height 8
checkbox input "true"
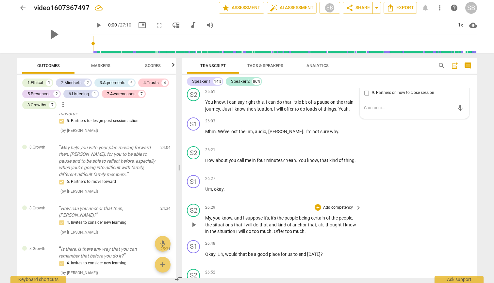
scroll to position [4397, 0]
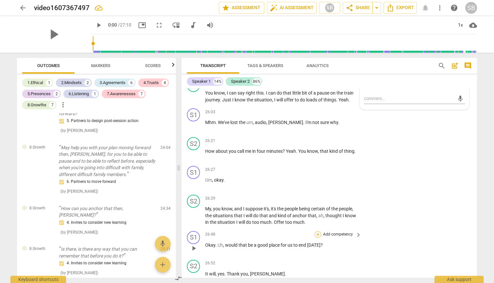
click at [243, 231] on div "+" at bounding box center [318, 234] width 7 height 7
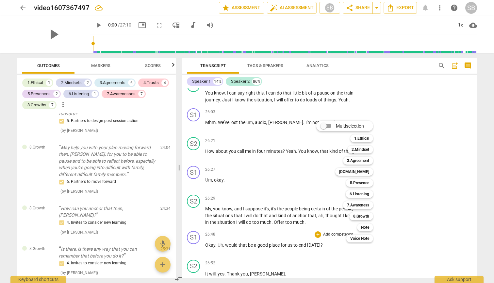
click at [243, 249] on div at bounding box center [247, 141] width 494 height 283
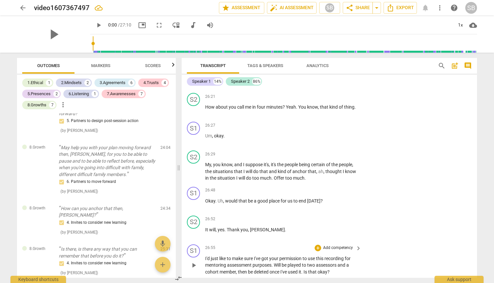
scroll to position [4441, 0]
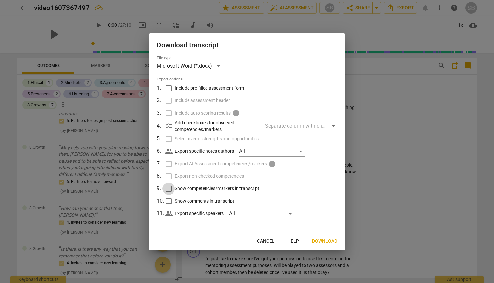
click at [168, 187] on input "Show competencies/markers in transcript" at bounding box center [168, 188] width 12 height 12
checkbox input "true"
click at [243, 240] on span "Download" at bounding box center [324, 241] width 25 height 7
